Goal: Navigation & Orientation: Find specific page/section

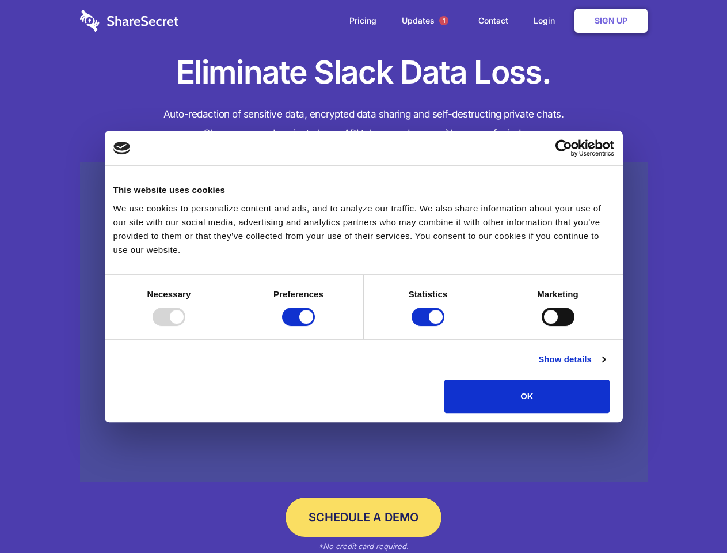
click at [185, 326] on div at bounding box center [169, 316] width 33 height 18
click at [315, 326] on input "Preferences" at bounding box center [298, 316] width 33 height 18
checkbox input "false"
click at [430, 326] on input "Statistics" at bounding box center [428, 316] width 33 height 18
checkbox input "false"
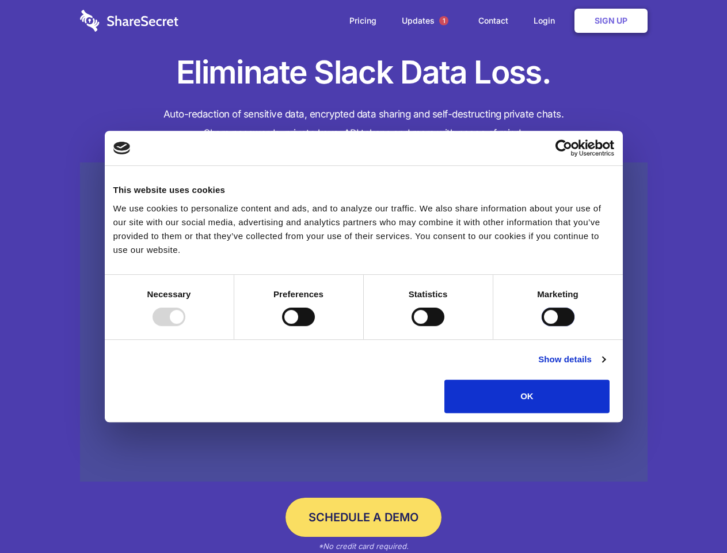
click at [542, 326] on input "Marketing" at bounding box center [558, 316] width 33 height 18
checkbox input "true"
click at [605, 366] on link "Show details" at bounding box center [571, 359] width 67 height 14
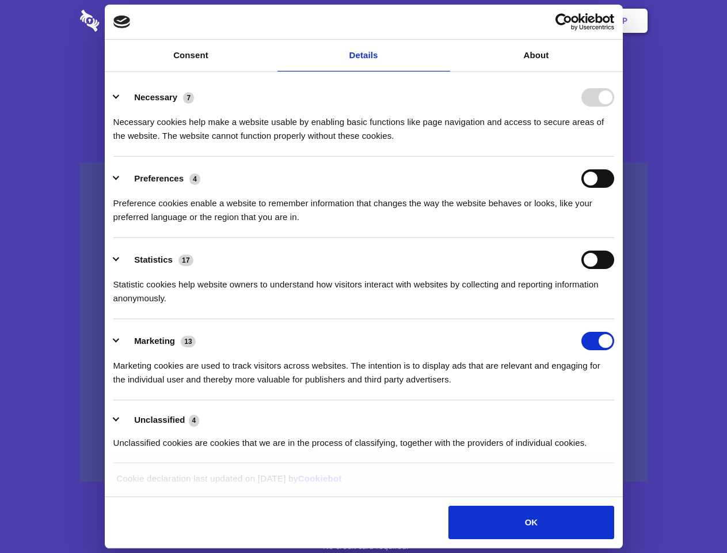
click at [614, 157] on li "Necessary 7 Necessary cookies help make a website usable by enabling basic func…" at bounding box center [363, 115] width 501 height 81
click at [443, 21] on span "1" at bounding box center [443, 20] width 9 height 9
